Goal: Navigation & Orientation: Find specific page/section

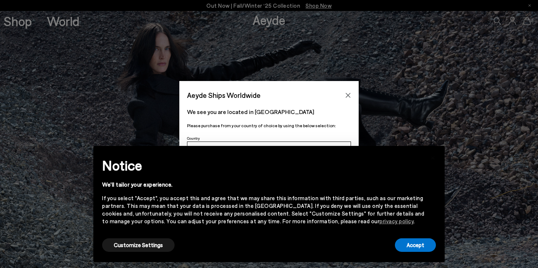
click at [350, 93] on icon "Close" at bounding box center [348, 95] width 6 height 6
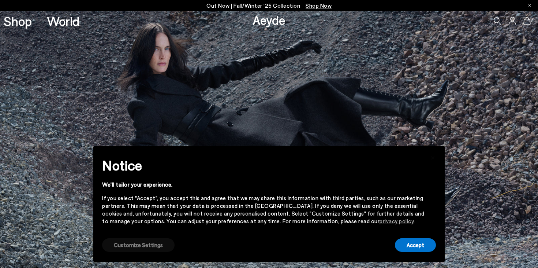
click at [125, 245] on button "Customize Settings" at bounding box center [138, 245] width 72 height 14
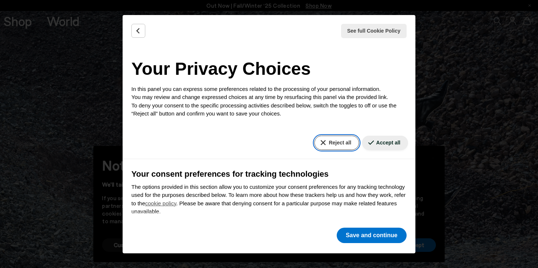
click at [331, 143] on button "Reject all" at bounding box center [337, 142] width 44 height 14
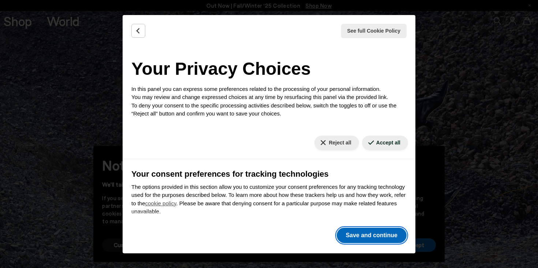
click at [366, 234] on button "Save and continue" at bounding box center [372, 234] width 70 height 15
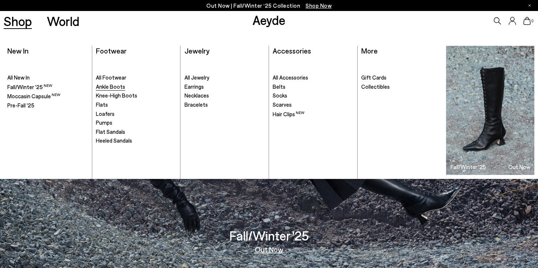
click at [115, 86] on span "Ankle Boots" at bounding box center [110, 86] width 29 height 7
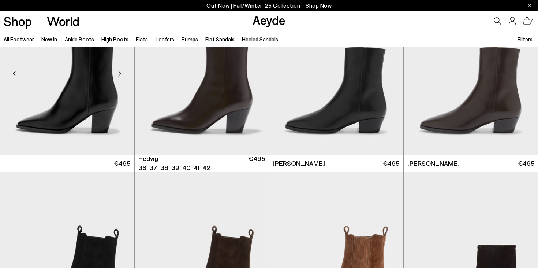
scroll to position [218, 0]
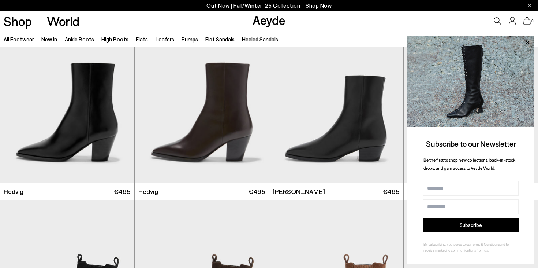
click at [25, 40] on link "All Footwear" at bounding box center [19, 39] width 30 height 7
